Goal: Navigation & Orientation: Go to known website

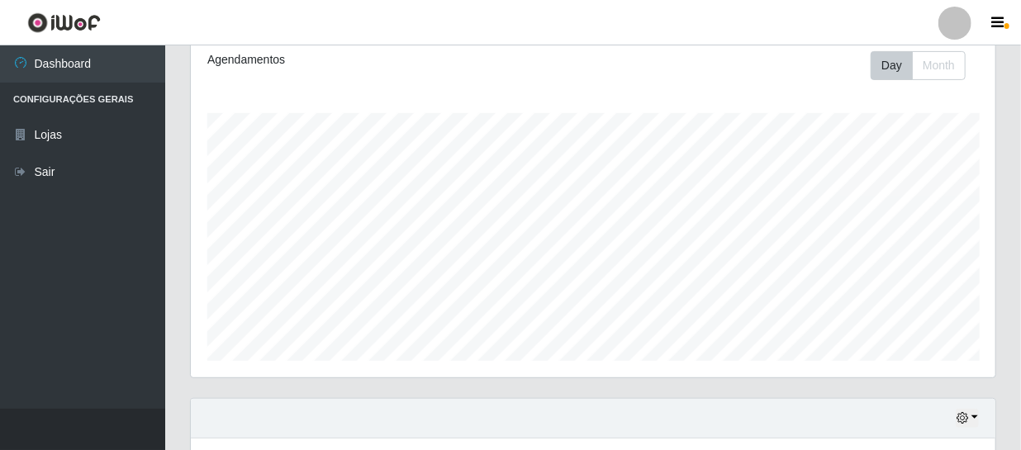
scroll to position [343, 805]
